Goal: Navigation & Orientation: Find specific page/section

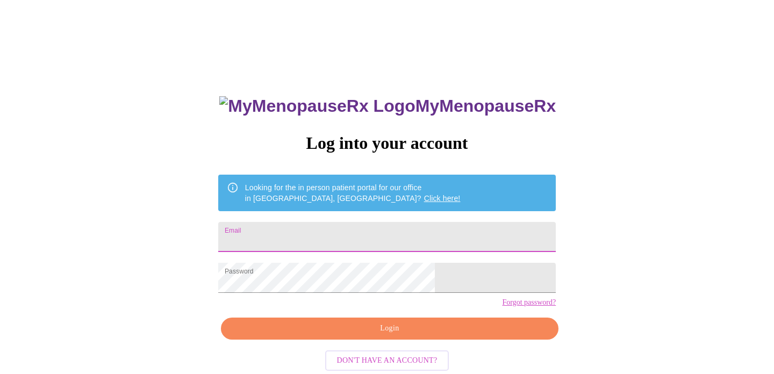
click at [308, 229] on input "Email" at bounding box center [387, 237] width 338 height 30
type input "julieverc@mac.com"
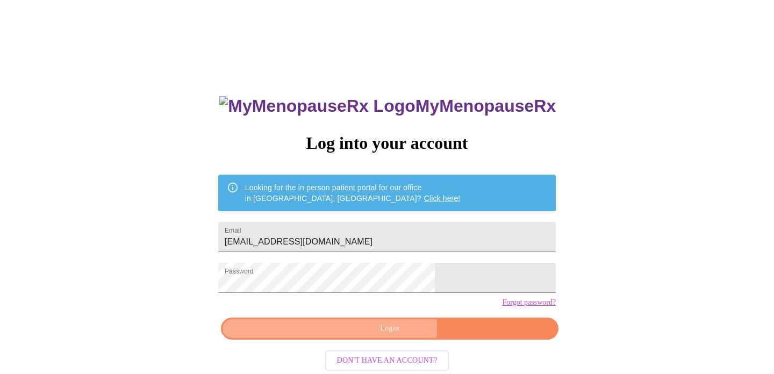
click at [375, 335] on span "Login" at bounding box center [389, 328] width 313 height 13
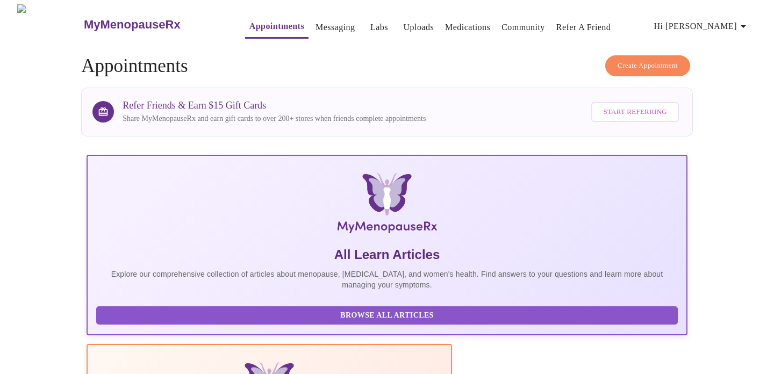
click at [174, 318] on span "Browse All Articles" at bounding box center [387, 315] width 560 height 13
